Goal: Transaction & Acquisition: Purchase product/service

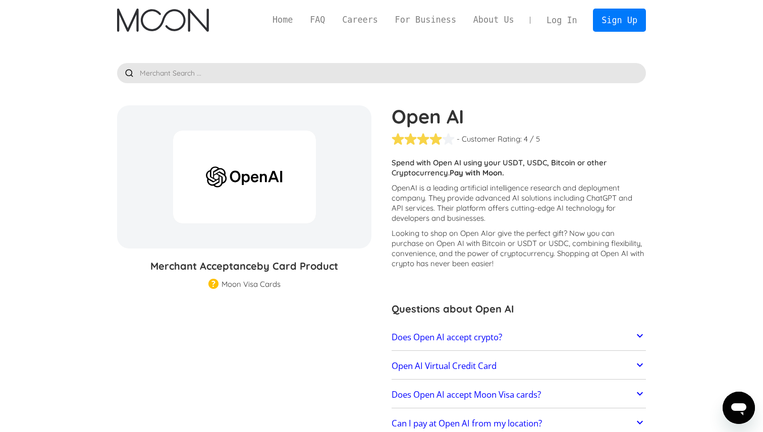
click at [561, 20] on link "Log In" at bounding box center [561, 20] width 47 height 22
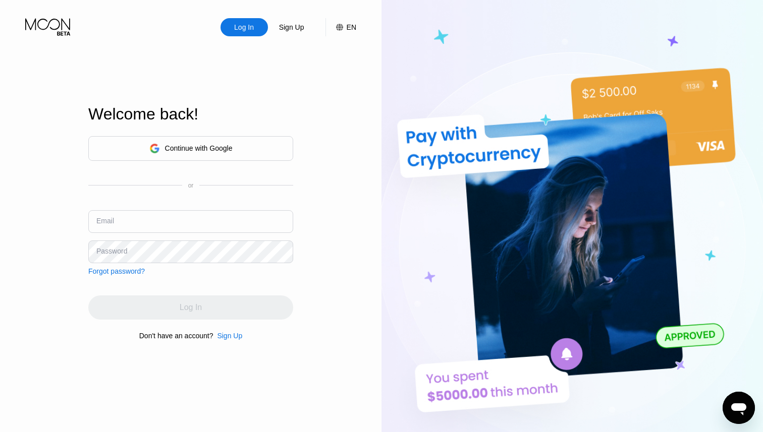
click at [174, 152] on div "Continue with Google" at bounding box center [190, 149] width 83 height 16
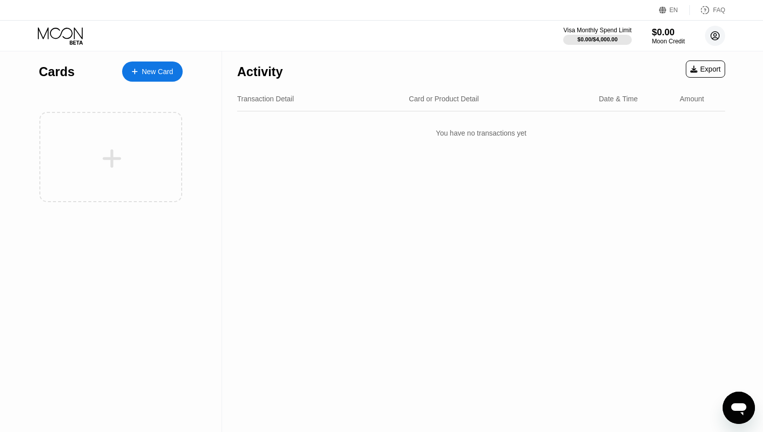
click at [711, 33] on icon at bounding box center [715, 36] width 9 height 9
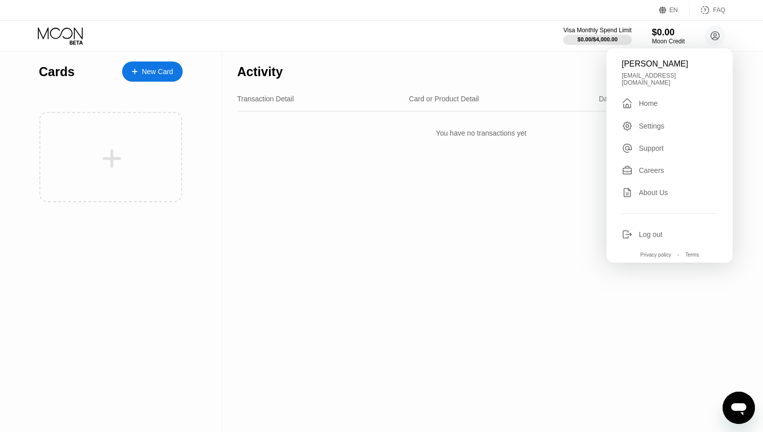
click at [446, 190] on div "Activity Export Transaction Detail Card or Product Detail Date & Time Amount Yo…" at bounding box center [481, 241] width 518 height 381
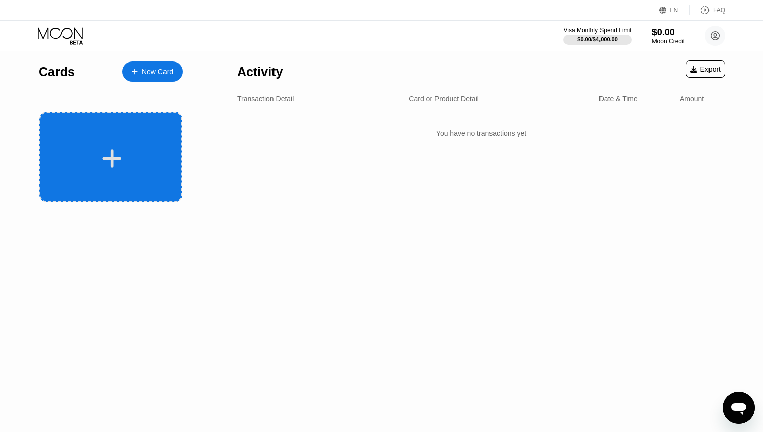
click at [124, 146] on div at bounding box center [110, 157] width 143 height 90
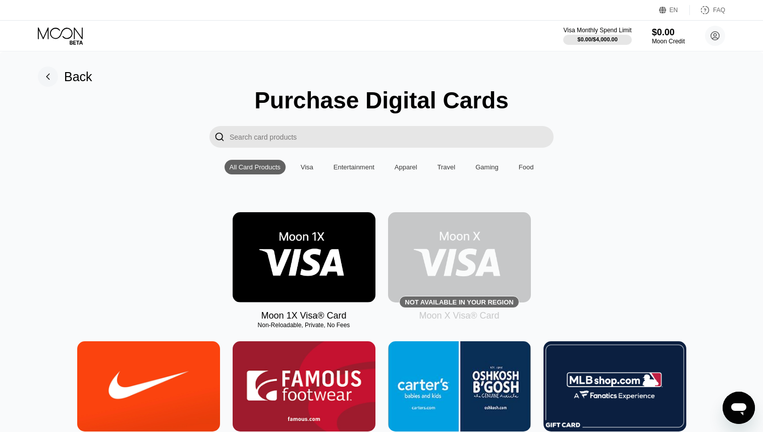
click at [331, 142] on input "Search card products" at bounding box center [392, 137] width 324 height 22
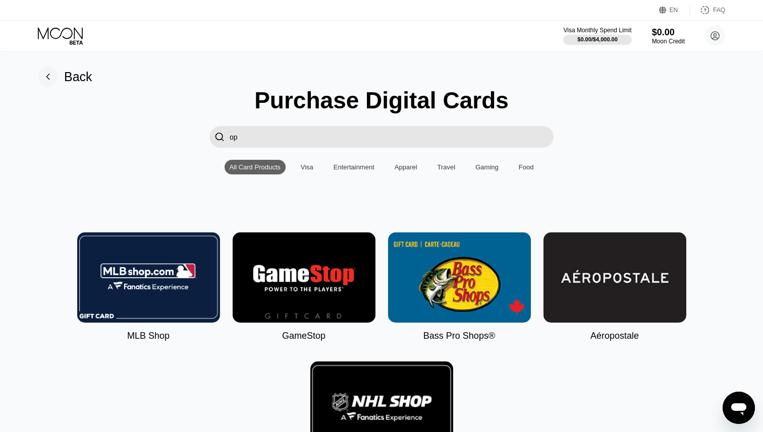
type input "o"
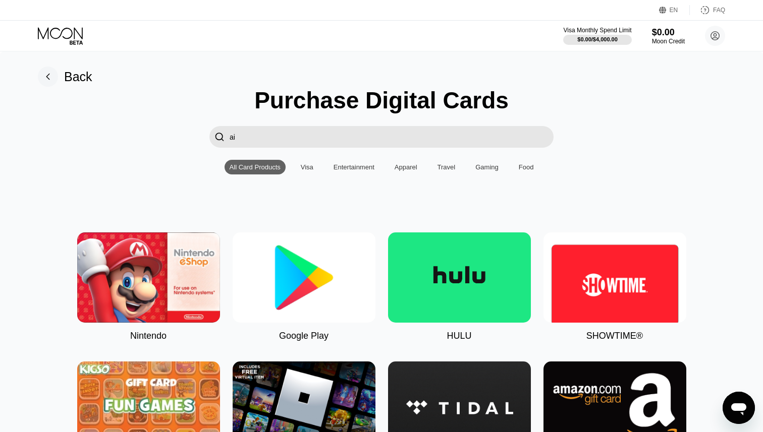
type input "ai"
click at [308, 164] on div "Visa" at bounding box center [307, 167] width 13 height 8
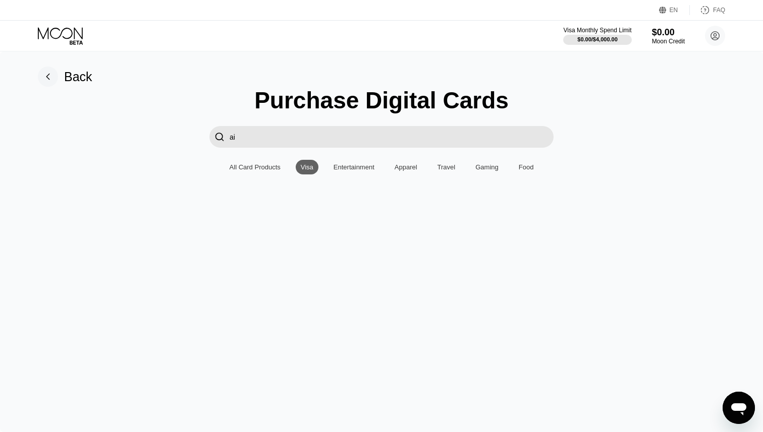
click at [308, 164] on div "Visa" at bounding box center [307, 167] width 13 height 8
click at [281, 138] on input "ai" at bounding box center [392, 137] width 324 height 22
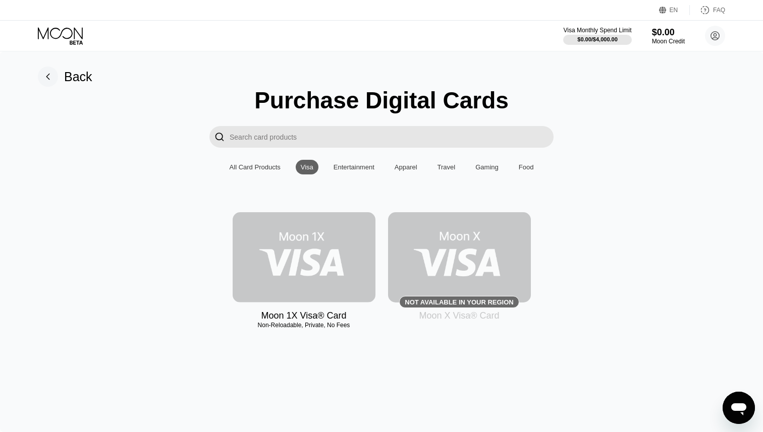
click at [311, 274] on img at bounding box center [304, 257] width 143 height 90
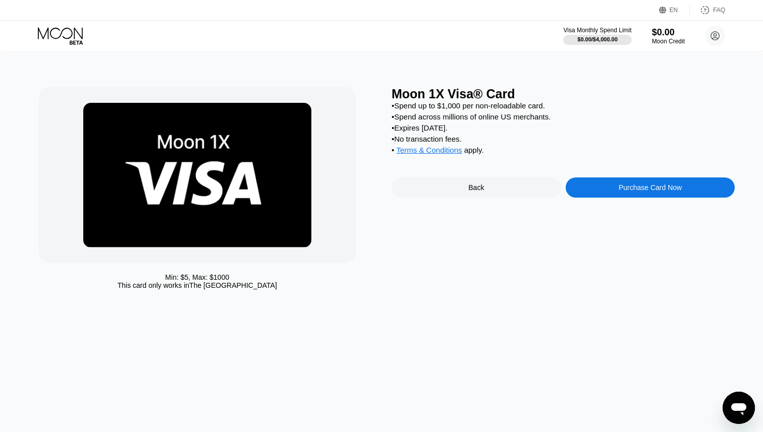
click at [605, 193] on div "Purchase Card Now" at bounding box center [649, 188] width 169 height 20
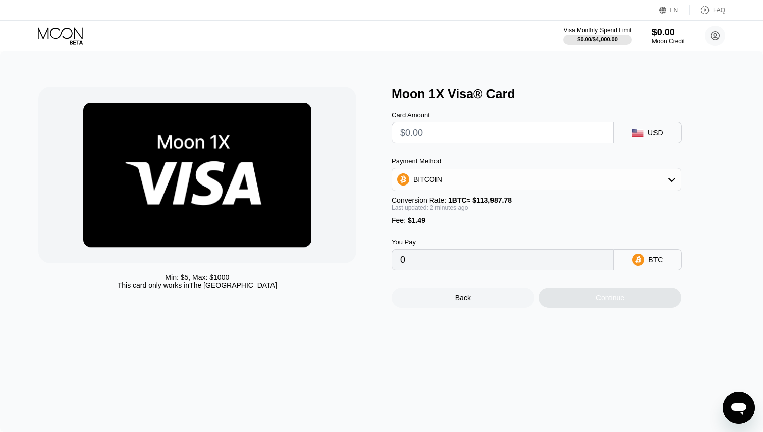
click at [494, 129] on input "text" at bounding box center [502, 133] width 205 height 20
type input "$5"
type input "0.00005694"
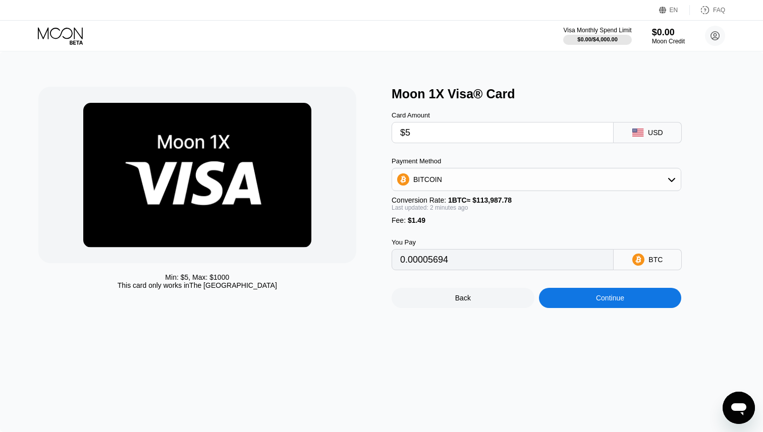
type input "$5"
click at [507, 174] on div "BITCOIN" at bounding box center [536, 179] width 289 height 20
click at [471, 225] on div "USDT on TRON" at bounding box center [535, 229] width 283 height 20
type input "6.56"
click at [567, 306] on div "Continue" at bounding box center [610, 298] width 143 height 20
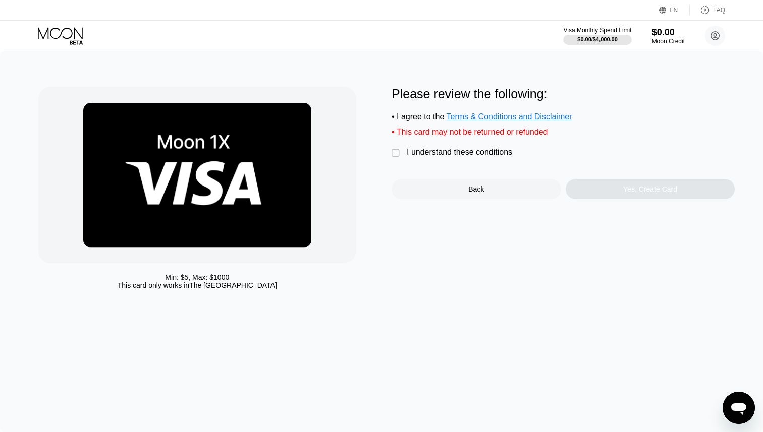
click at [421, 158] on div " I understand these conditions" at bounding box center [454, 153] width 126 height 11
click at [588, 191] on div "Yes, Create Card" at bounding box center [649, 189] width 169 height 20
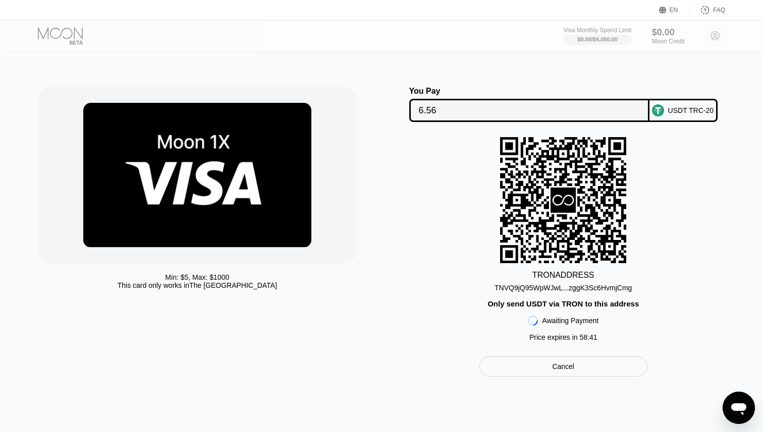
click at [716, 38] on div "Visa Monthly Spend Limit $0.00 / $4,000.00 $0.00 Moon Credit Mohammad Hossein D…" at bounding box center [644, 36] width 162 height 20
click at [732, 410] on icon "Open messaging window" at bounding box center [738, 410] width 15 height 12
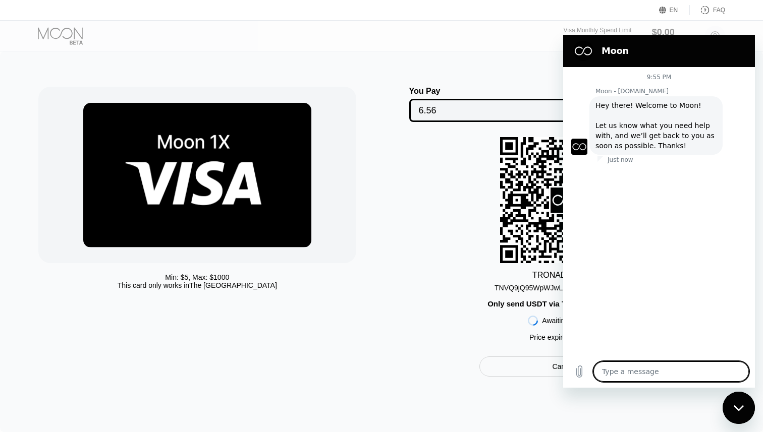
type textarea "x"
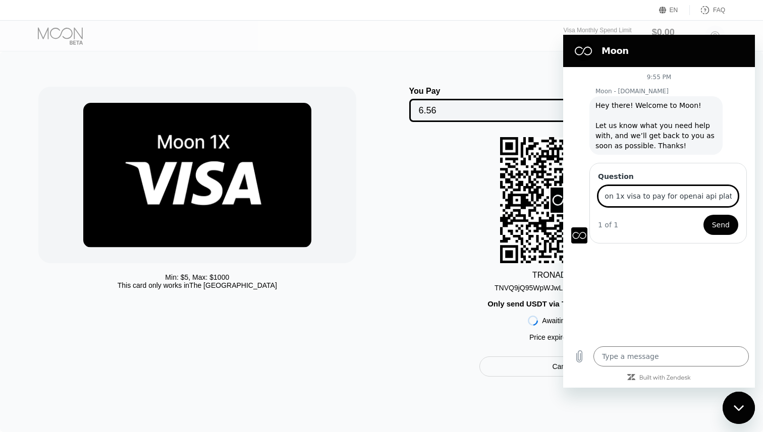
scroll to position [0, 48]
type input "can i use moon 1x visa to pay for openai api platform ?"
click at [703, 215] on button "Send" at bounding box center [720, 225] width 35 height 20
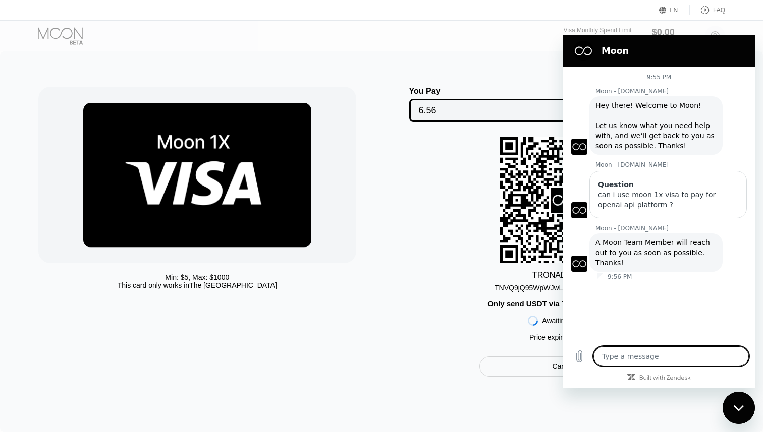
click at [634, 279] on div "9:55 PM Moon - paywithmoon.com Moon - paywithmoon.com says: Hey there! Welcome …" at bounding box center [659, 203] width 192 height 273
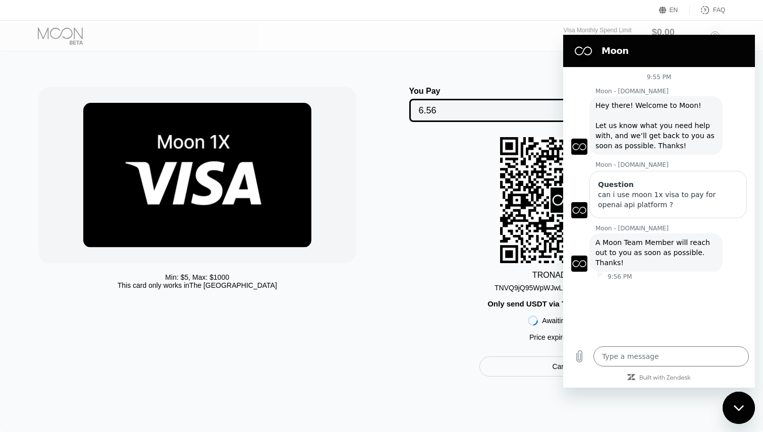
scroll to position [7, 0]
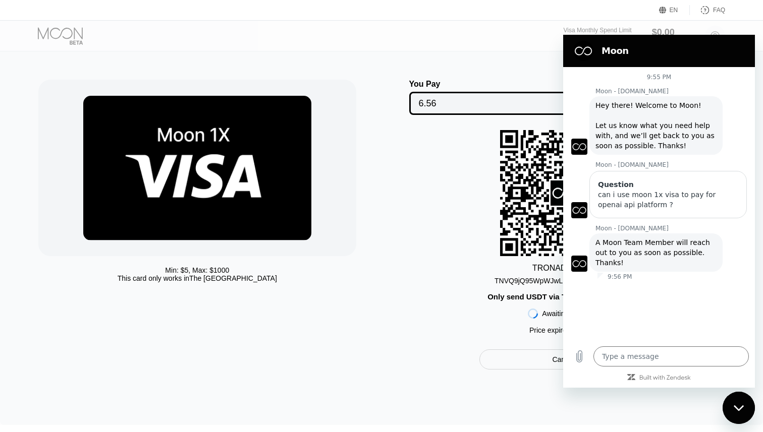
click at [634, 256] on span "A Moon Team Member will reach out to you as soon as possible. Thanks!" at bounding box center [653, 253] width 117 height 28
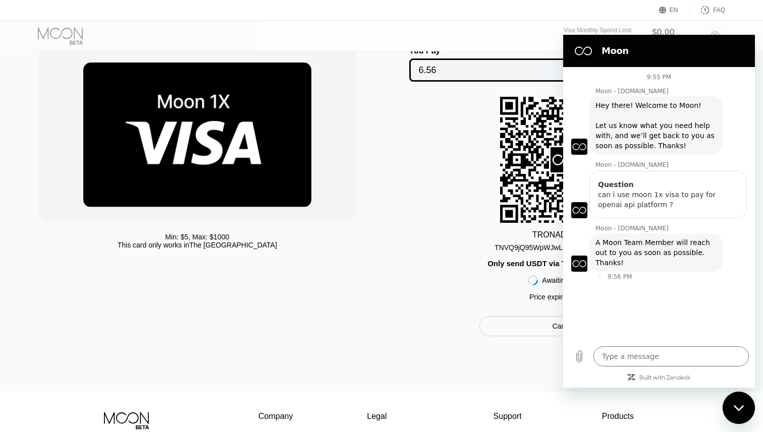
scroll to position [50, 0]
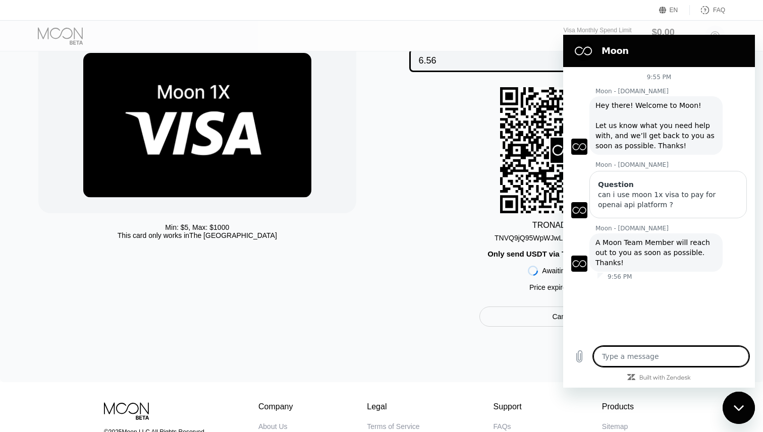
type textarea "x"
